Goal: Find contact information: Find contact information

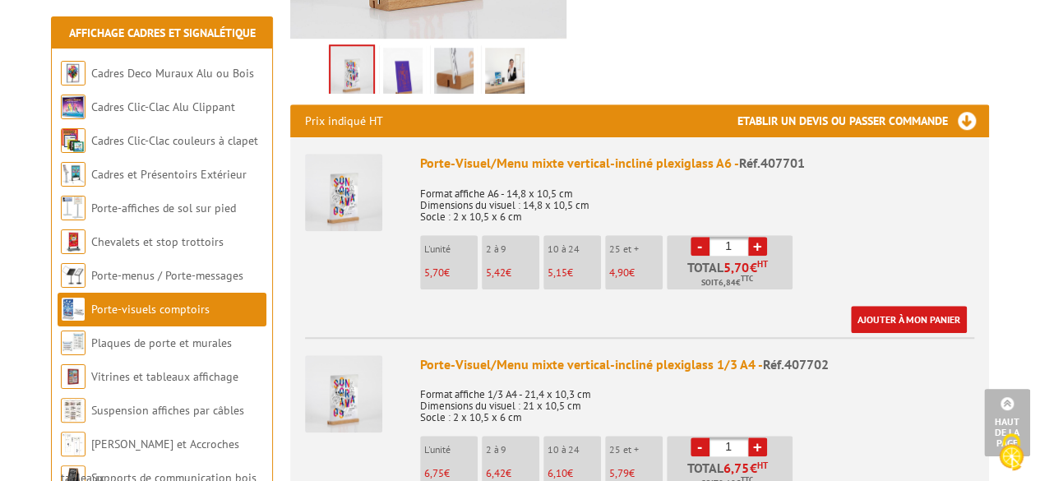
scroll to position [551, 0]
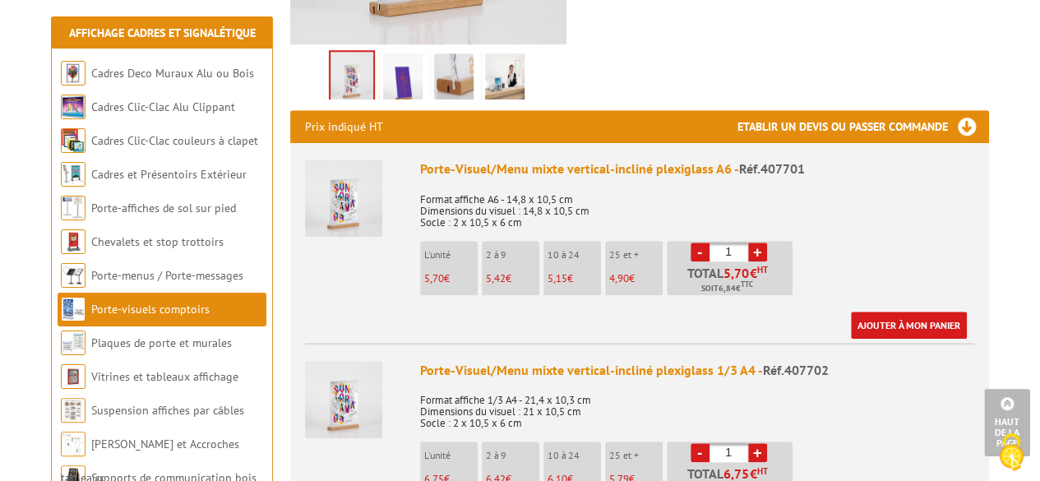
click at [757, 243] on link "+" at bounding box center [757, 252] width 19 height 19
type input "3"
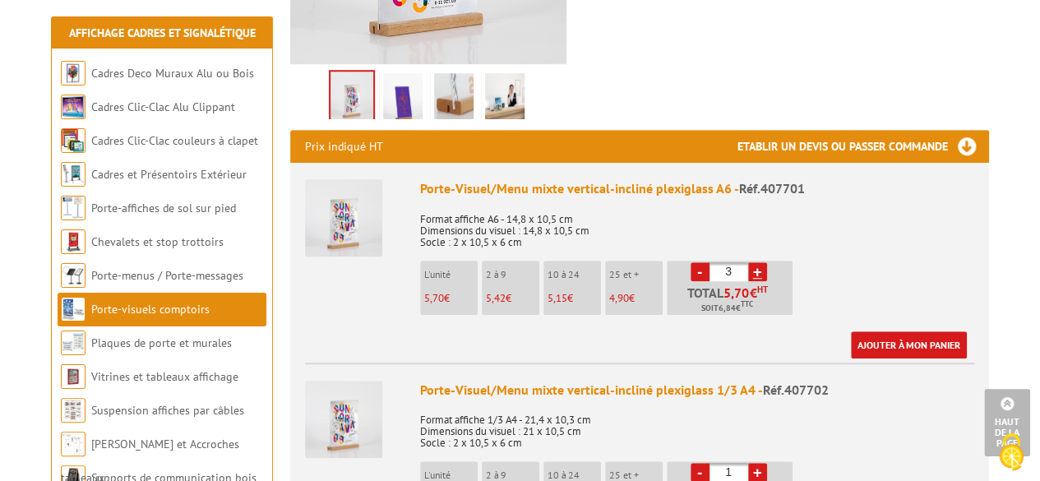
scroll to position [530, 0]
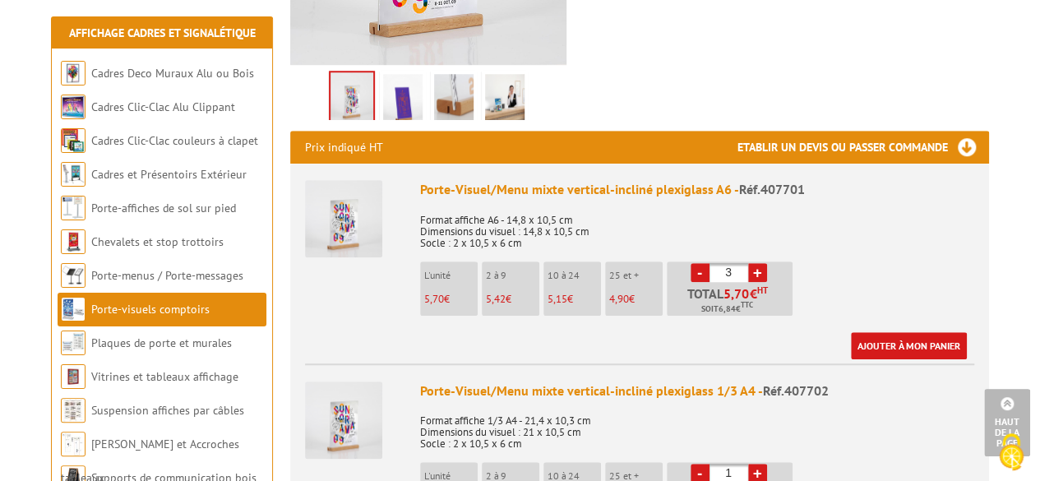
click at [775, 181] on span "Réf.407701" at bounding box center [772, 189] width 66 height 16
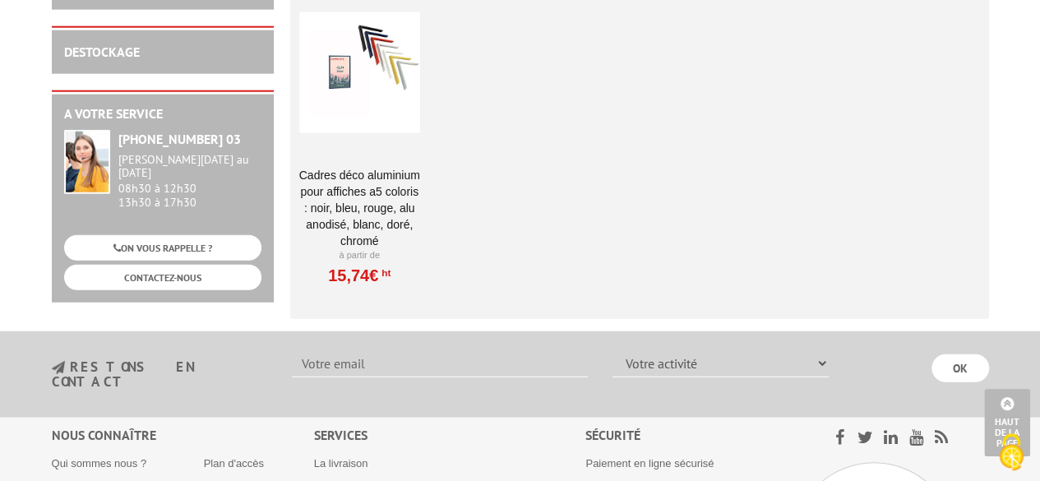
scroll to position [2003, 0]
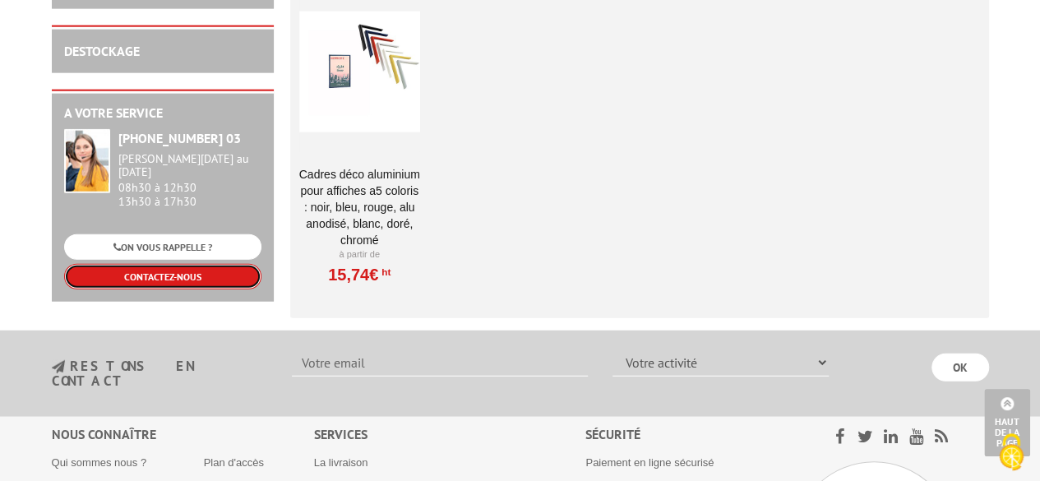
click at [201, 264] on link "CONTACTEZ-NOUS" at bounding box center [162, 276] width 197 height 25
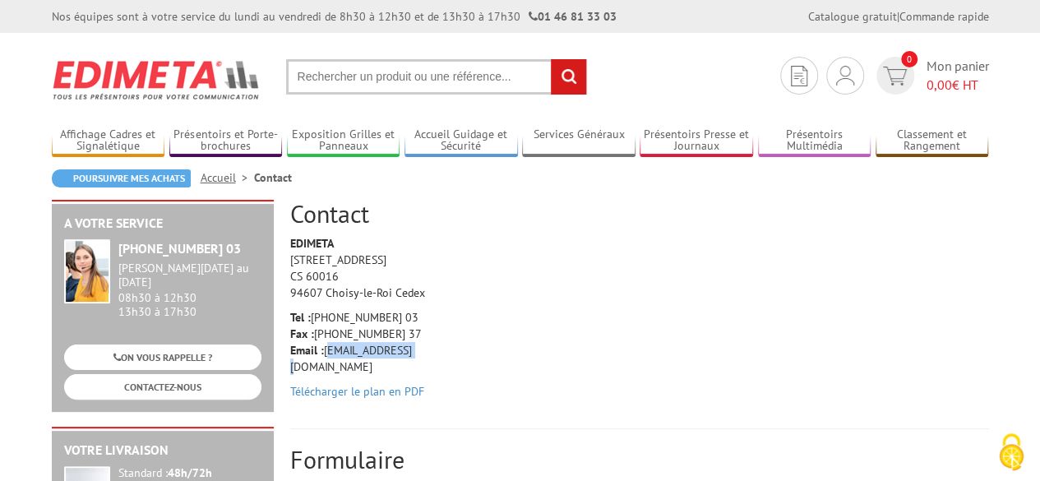
drag, startPoint x: 418, startPoint y: 354, endPoint x: 326, endPoint y: 347, distance: 92.4
click at [326, 347] on p "Tel : +33 (0)1 46 81 33 03 Fax : +33 (0)1 45 73 24 37 Email : info@edimeta.fr" at bounding box center [368, 342] width 156 height 66
copy p "info@edimeta.fr"
drag, startPoint x: 291, startPoint y: 259, endPoint x: 427, endPoint y: 292, distance: 140.4
click at [427, 292] on p "EDIMETA 10 Rue de la Darse CS 60016 94607 Choisy-le-Roi Cedex" at bounding box center [368, 268] width 156 height 66
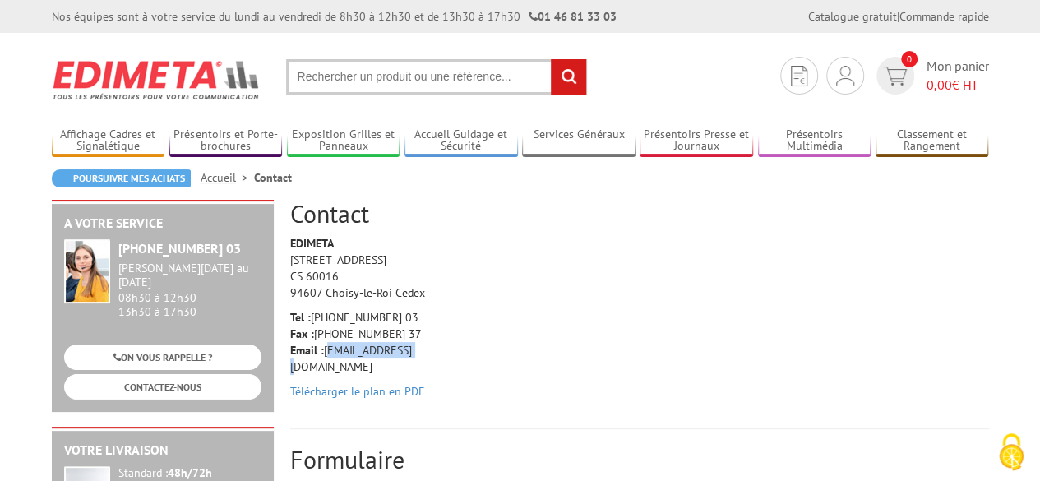
copy p "10 Rue de la Darse CS 60016 94607 Choisy-le-Roi Cedex"
